Goal: Transaction & Acquisition: Register for event/course

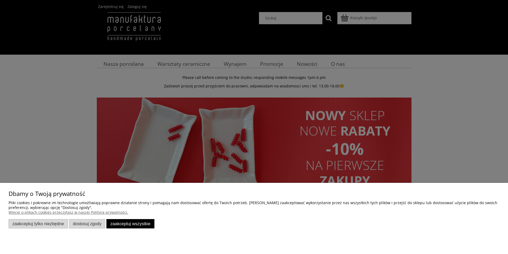
click at [65, 110] on div at bounding box center [254, 127] width 508 height 254
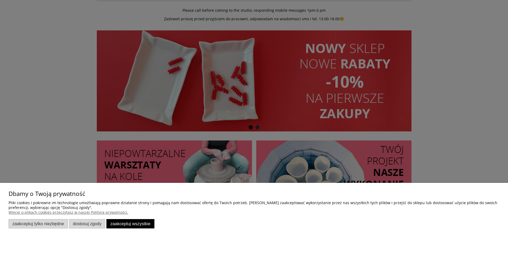
scroll to position [80, 0]
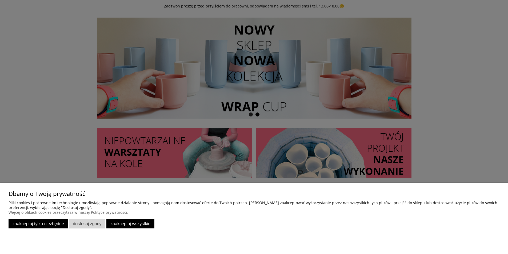
click at [45, 226] on button "Zaakceptuj tylko niezbędne" at bounding box center [38, 223] width 59 height 9
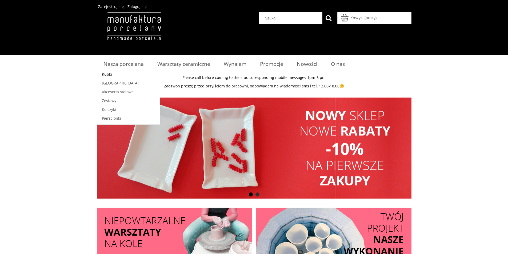
click at [107, 76] on span "Kubki" at bounding box center [107, 74] width 10 height 5
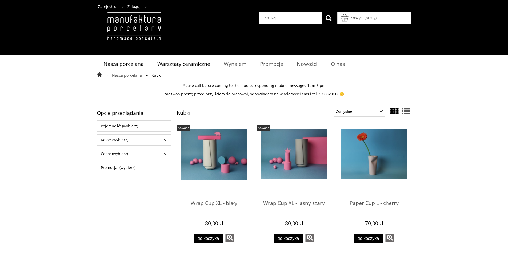
click at [186, 65] on span "Warsztaty ceramiczne" at bounding box center [183, 63] width 53 height 7
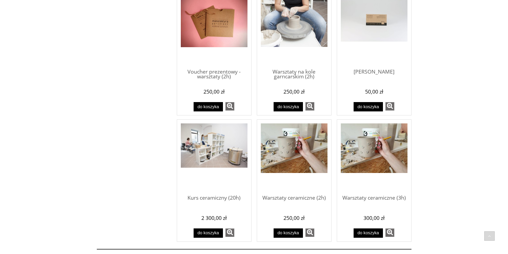
scroll to position [346, 0]
